Goal: Check status: Check status

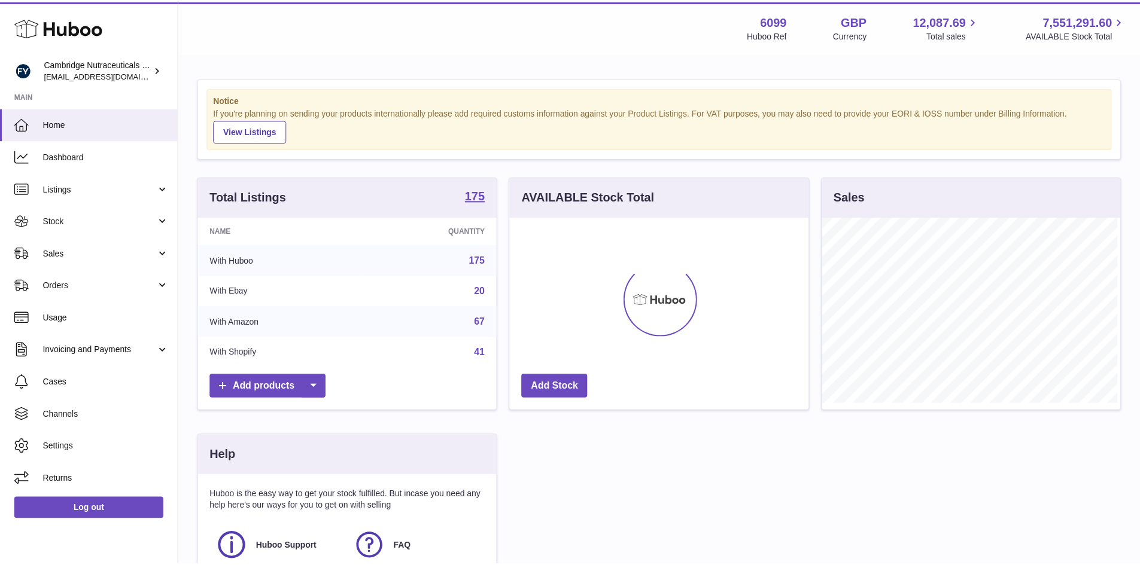
scroll to position [187, 302]
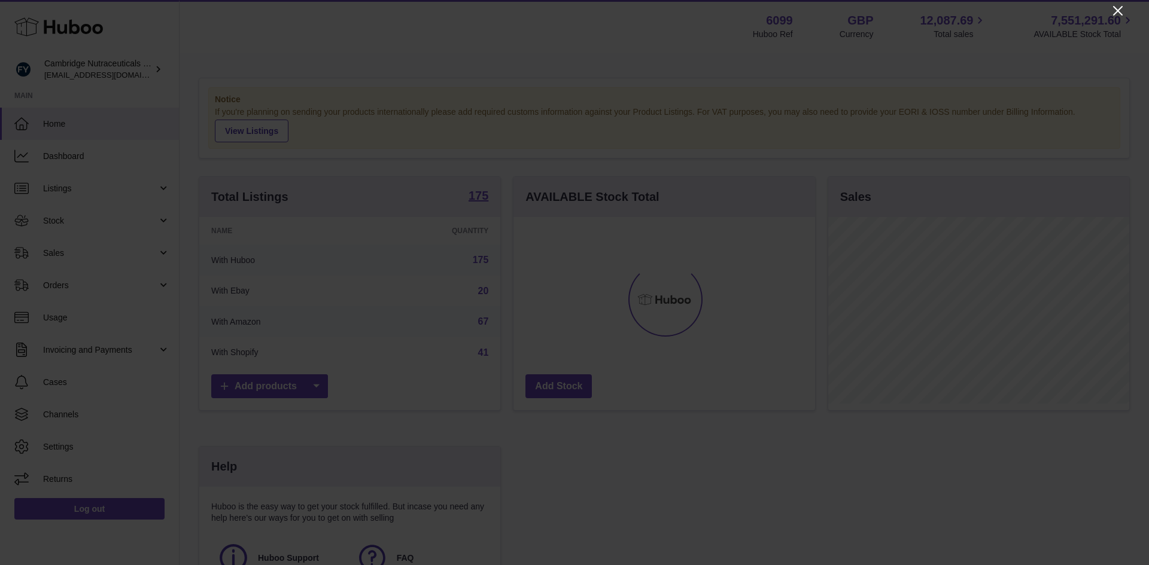
click at [1115, 8] on icon "Close" at bounding box center [1118, 11] width 10 height 10
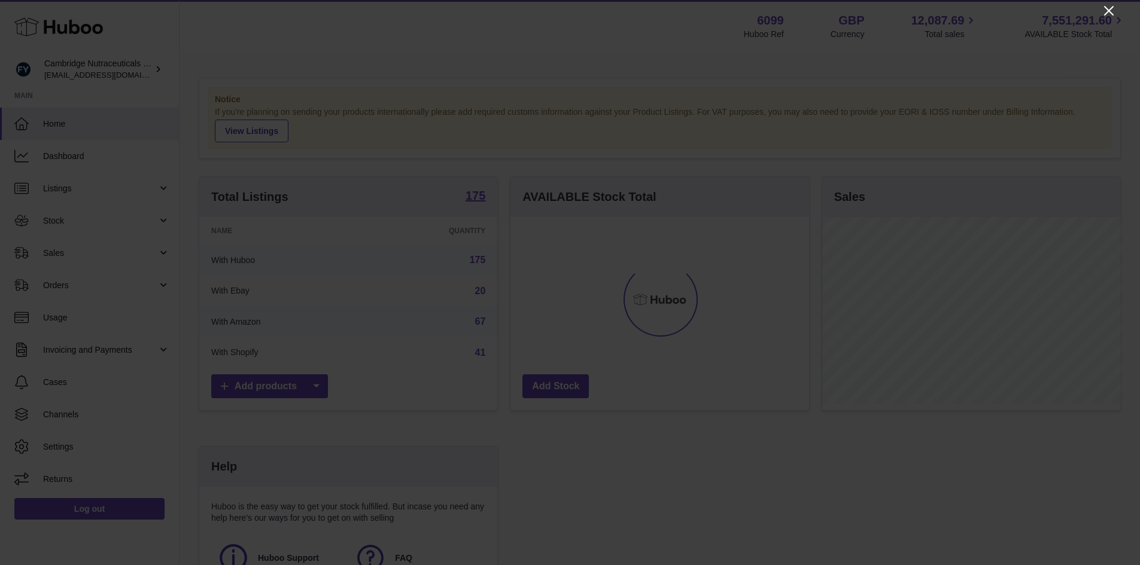
scroll to position [598137, 598026]
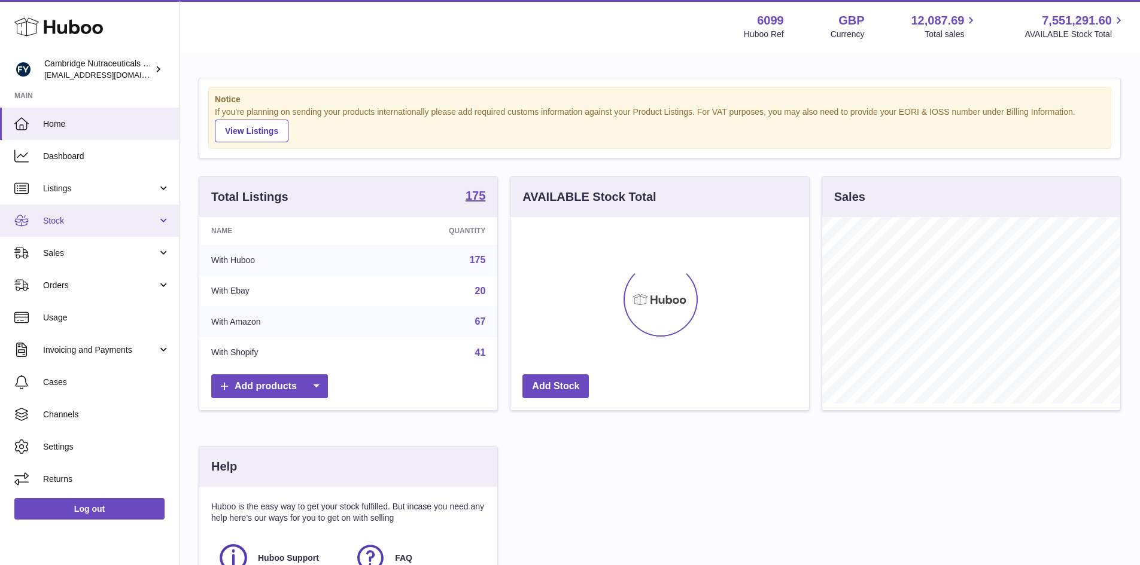
click at [159, 218] on link "Stock" at bounding box center [89, 221] width 179 height 32
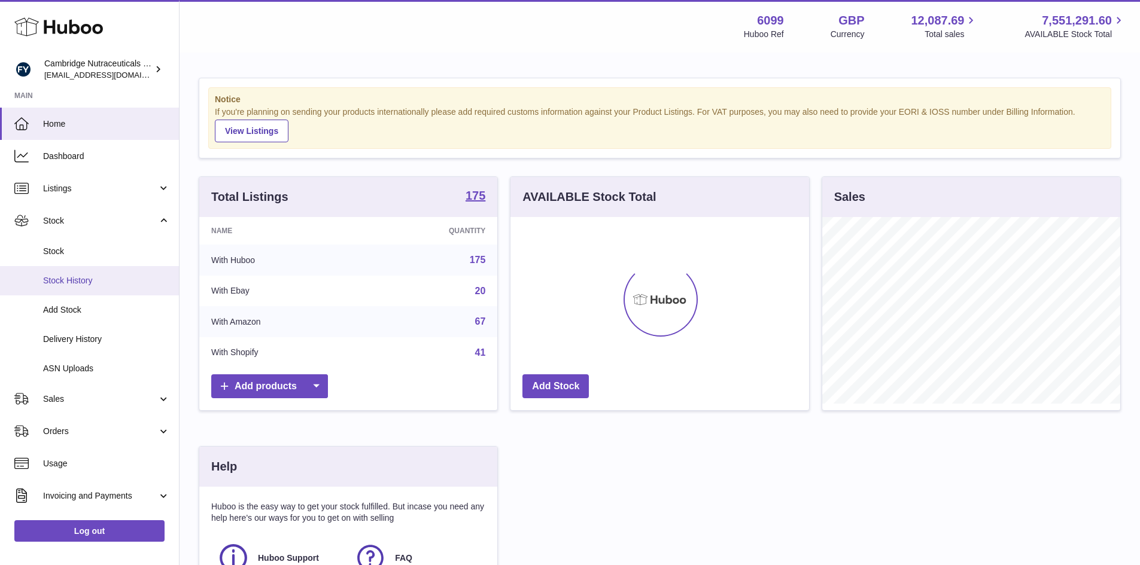
click at [107, 276] on span "Stock History" at bounding box center [106, 280] width 127 height 11
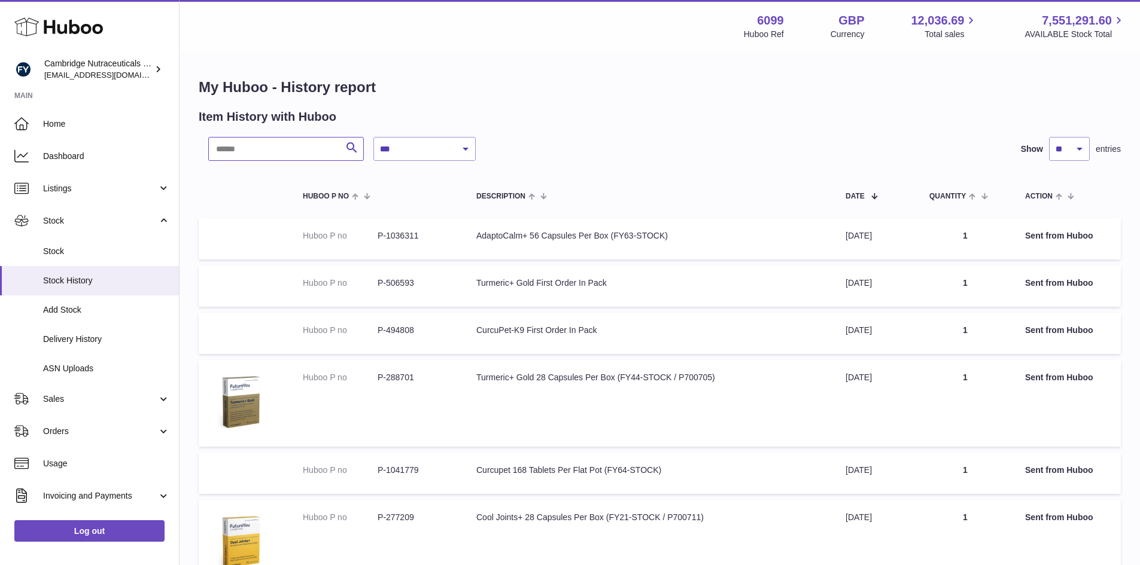
click at [235, 151] on input "text" at bounding box center [286, 149] width 156 height 24
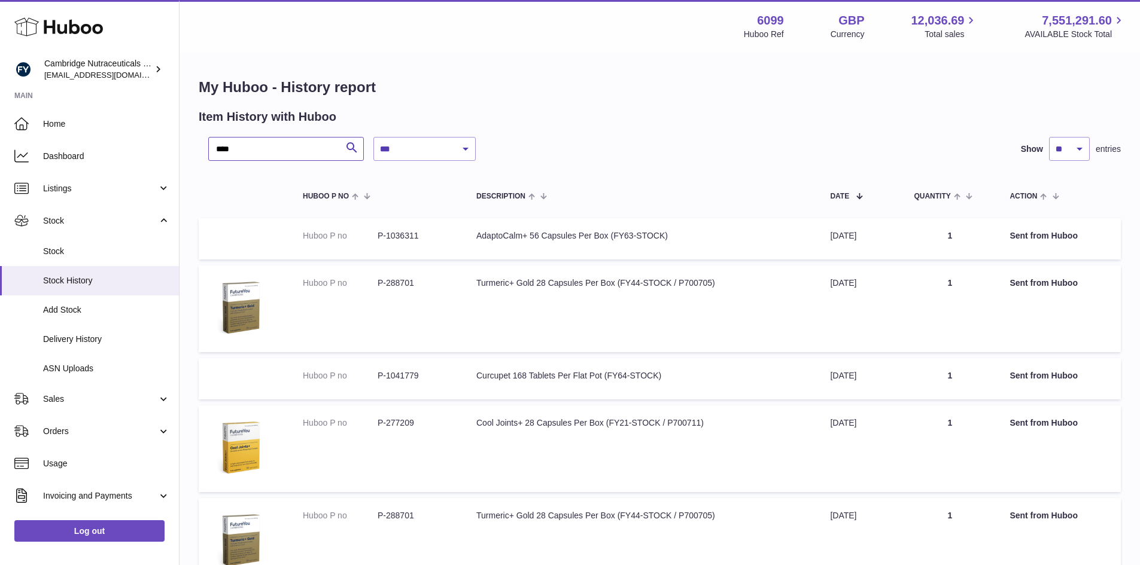
type input "****"
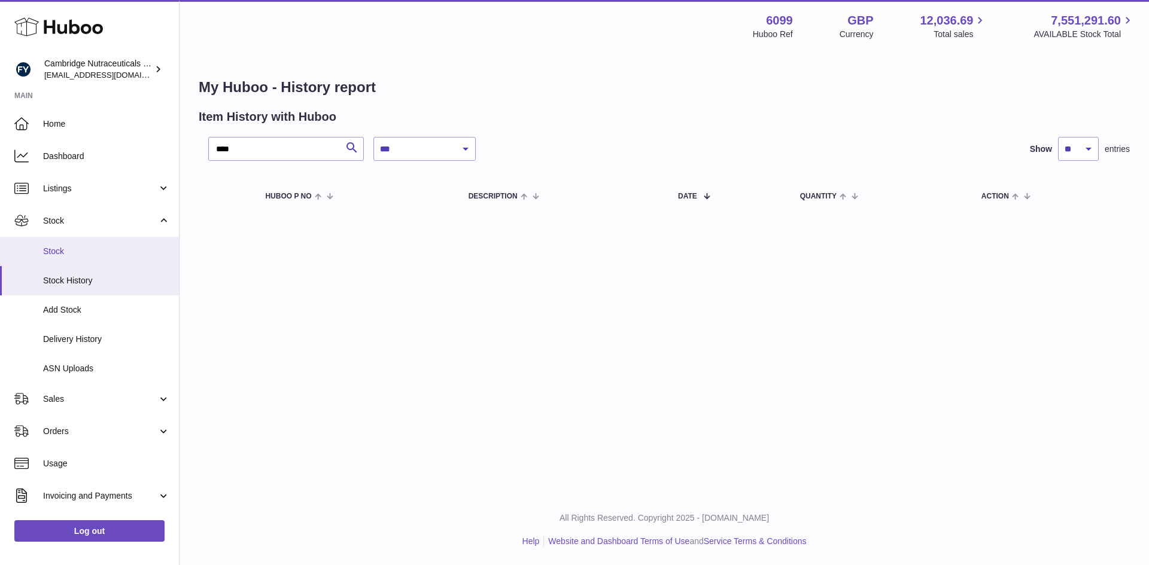
click at [75, 250] on span "Stock" at bounding box center [106, 251] width 127 height 11
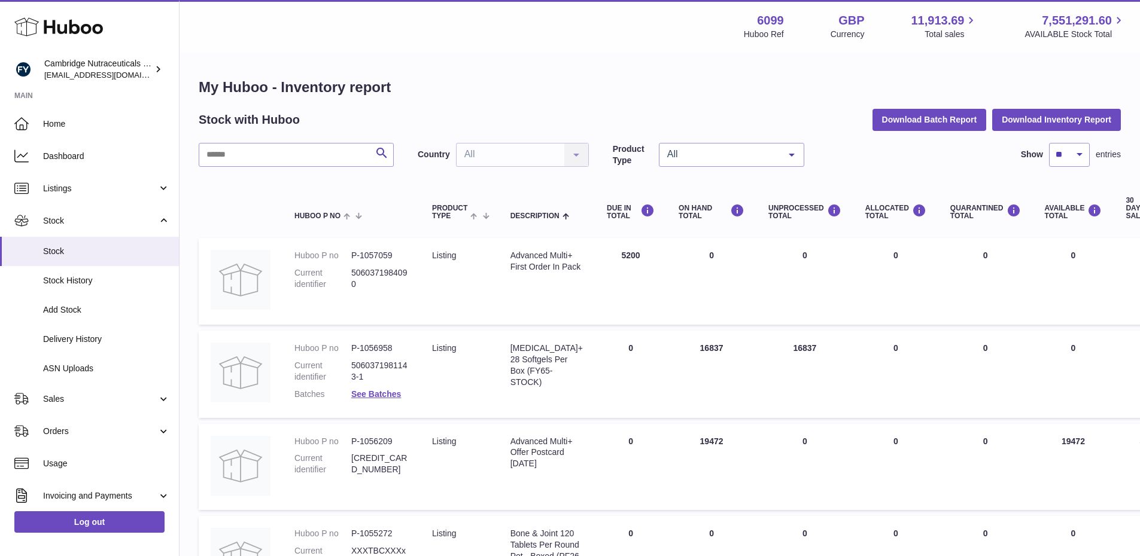
click at [530, 363] on div "Vitamin D+ 28 Softgels Per Box (FY65-STOCK)" at bounding box center [546, 365] width 72 height 45
click at [388, 393] on link "See Batches" at bounding box center [376, 395] width 50 height 10
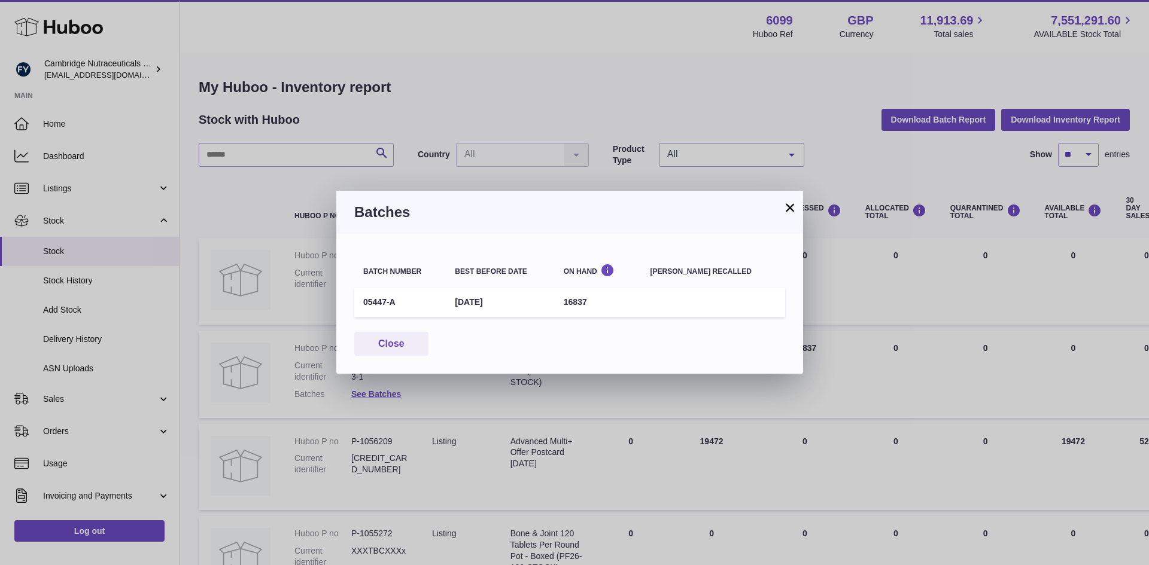
click at [791, 203] on button "×" at bounding box center [790, 207] width 14 height 14
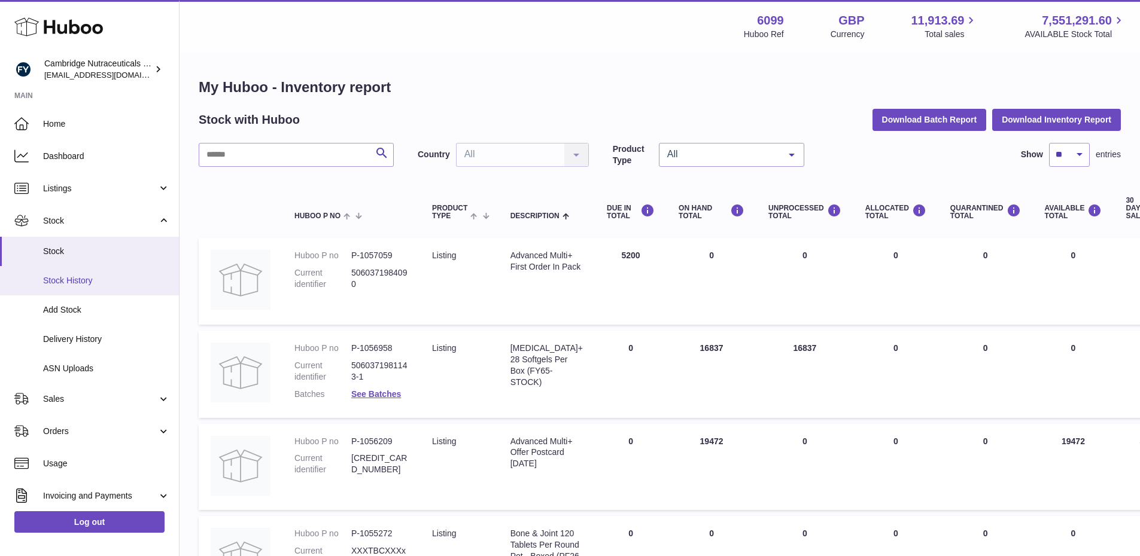
click at [86, 283] on span "Stock History" at bounding box center [106, 280] width 127 height 11
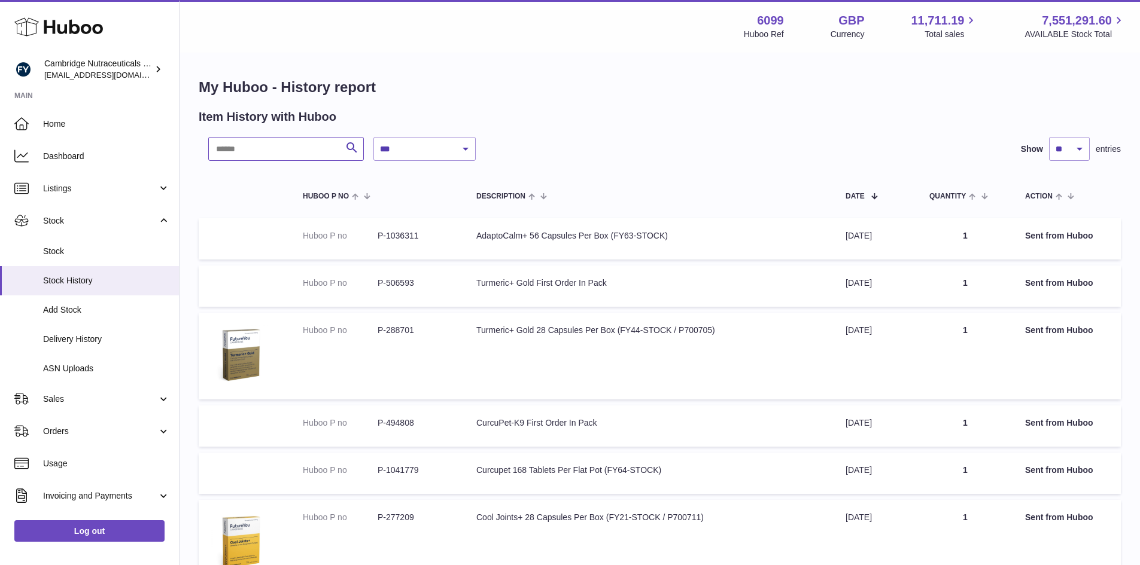
click at [272, 150] on input "text" at bounding box center [286, 149] width 156 height 24
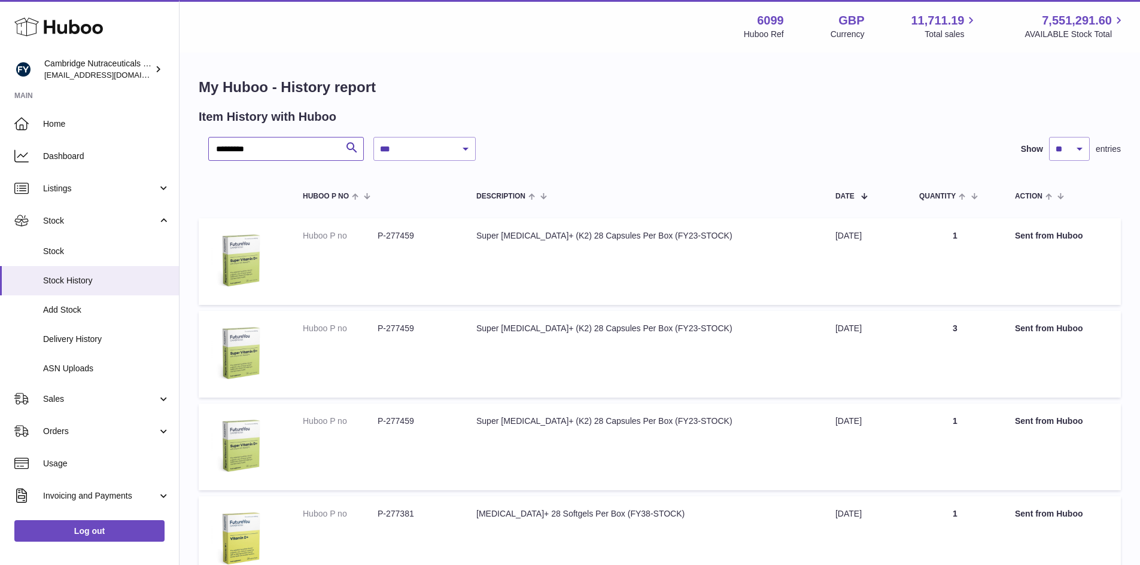
type input "*********"
click at [467, 147] on select "**********" at bounding box center [424, 149] width 102 height 24
select select "*"
click at [373, 137] on select "**********" at bounding box center [424, 149] width 102 height 24
click at [923, 196] on span "Quantity" at bounding box center [929, 197] width 36 height 8
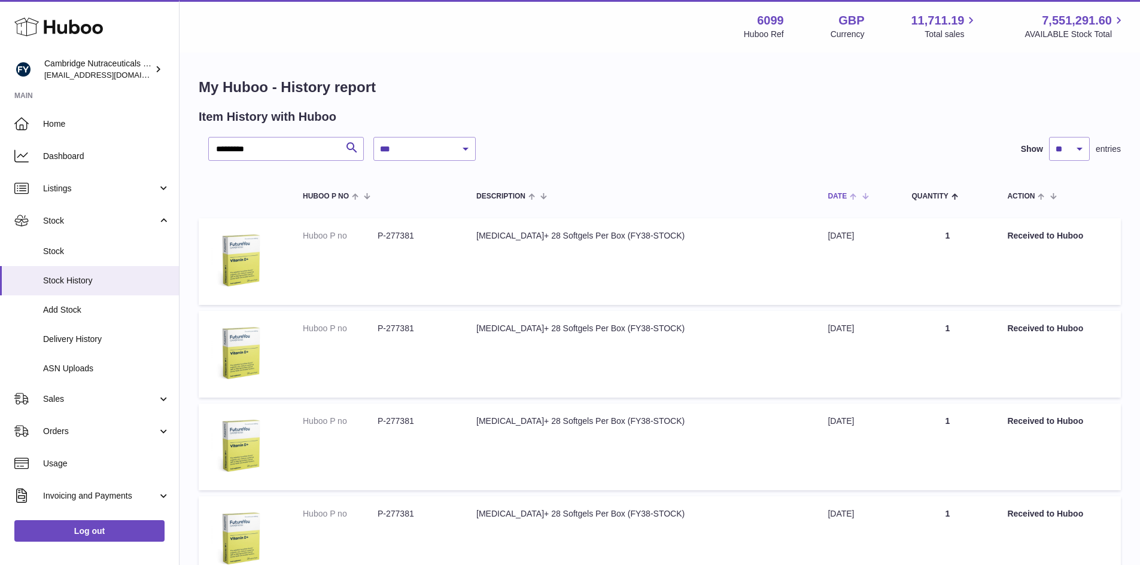
click at [847, 191] on span at bounding box center [856, 196] width 19 height 10
click at [847, 191] on span at bounding box center [852, 196] width 10 height 10
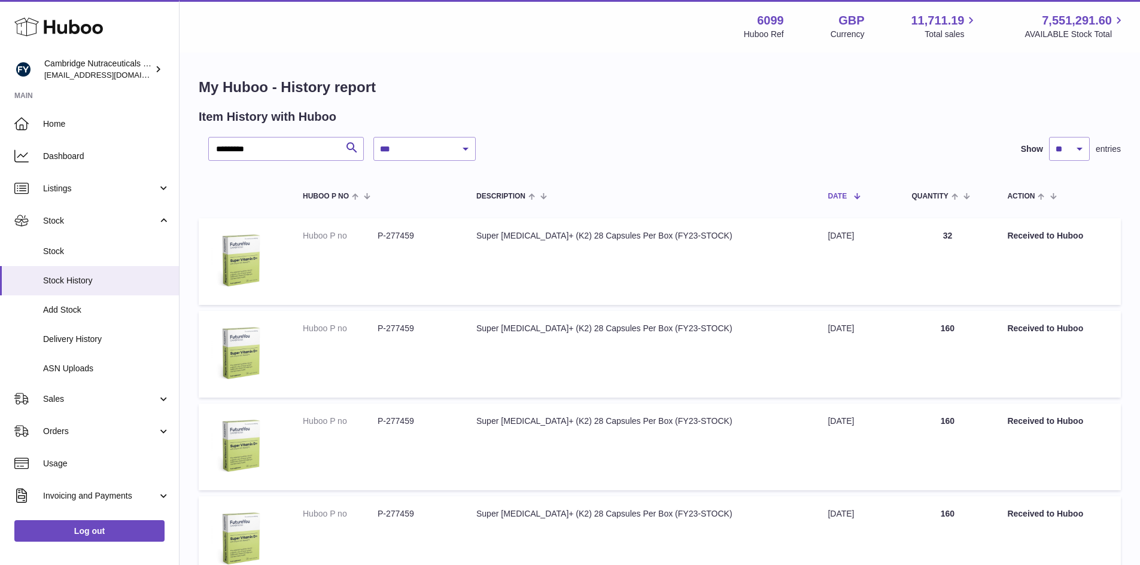
click at [847, 191] on span at bounding box center [852, 196] width 10 height 10
drag, startPoint x: 270, startPoint y: 150, endPoint x: 132, endPoint y: 153, distance: 137.6
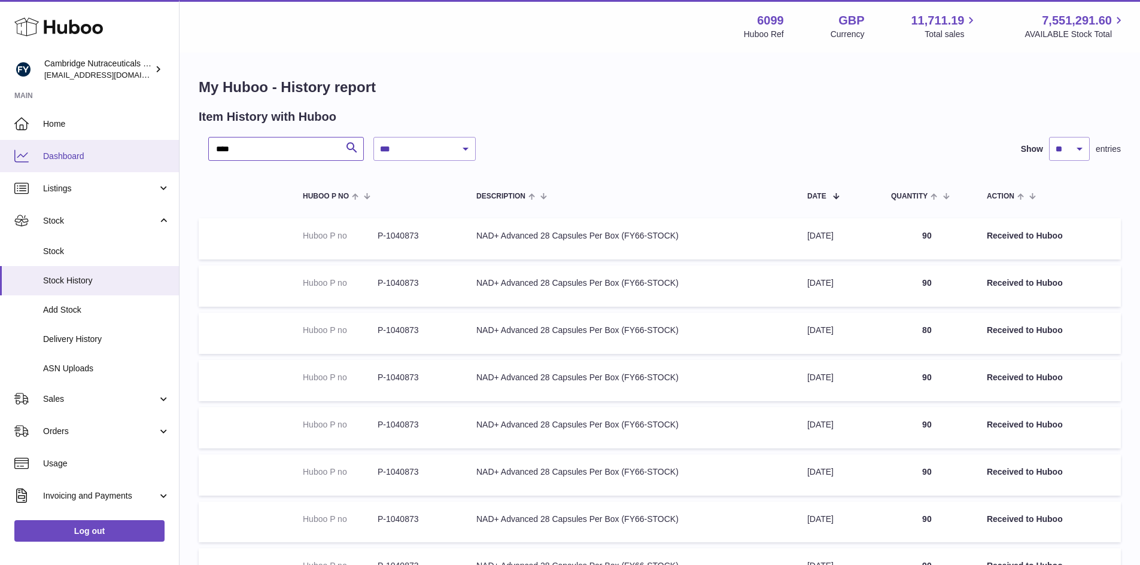
type input "****"
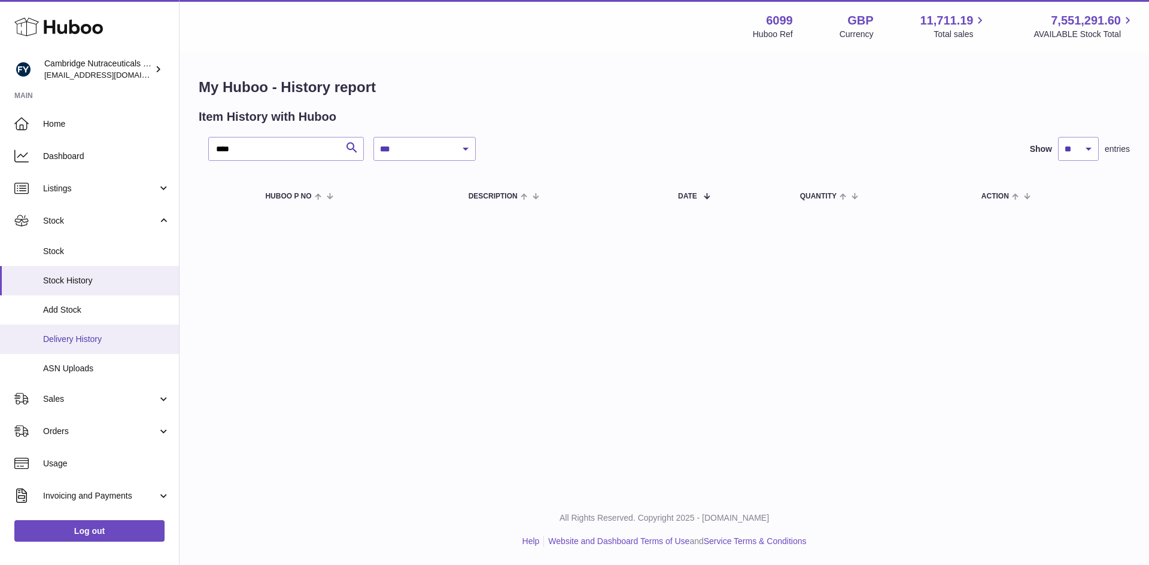
click at [83, 339] on span "Delivery History" at bounding box center [106, 339] width 127 height 11
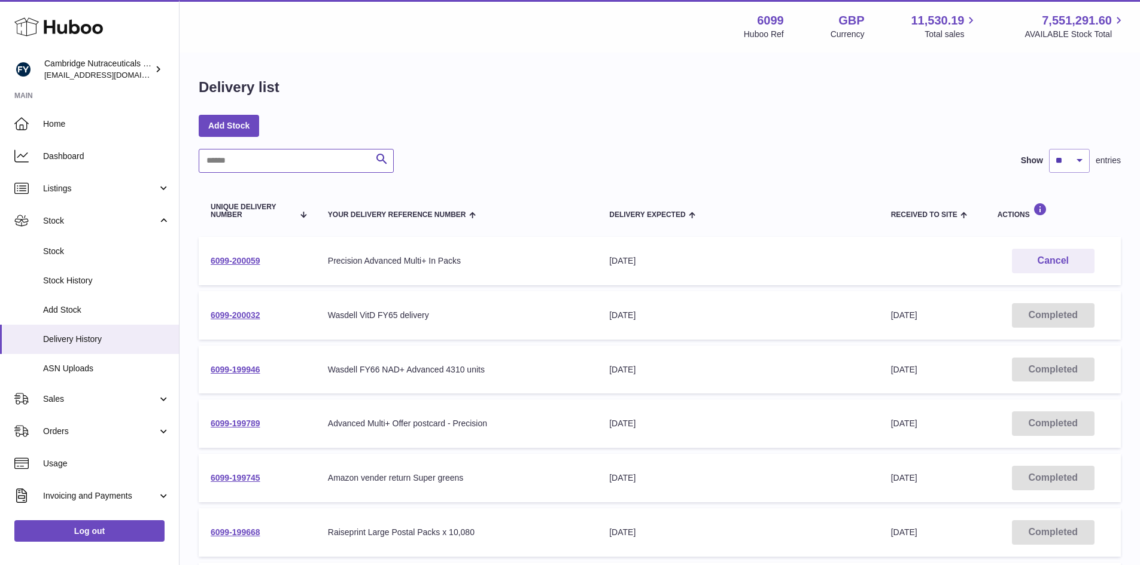
click at [244, 153] on input "text" at bounding box center [296, 161] width 195 height 24
click at [248, 311] on link "6099-200032" at bounding box center [236, 316] width 50 height 10
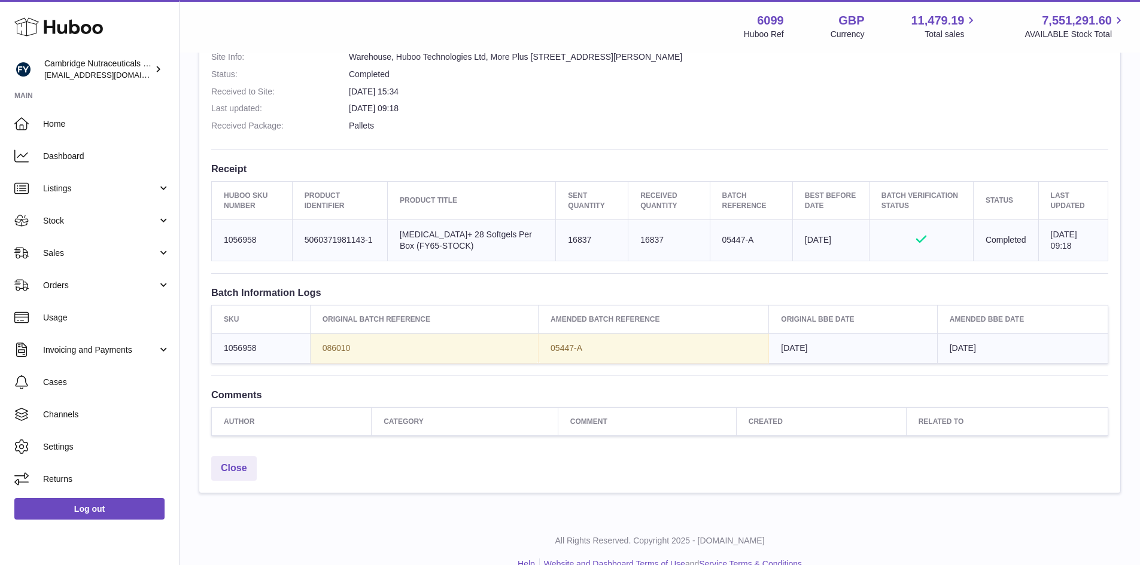
scroll to position [355, 0]
